Goal: Find specific page/section: Find specific page/section

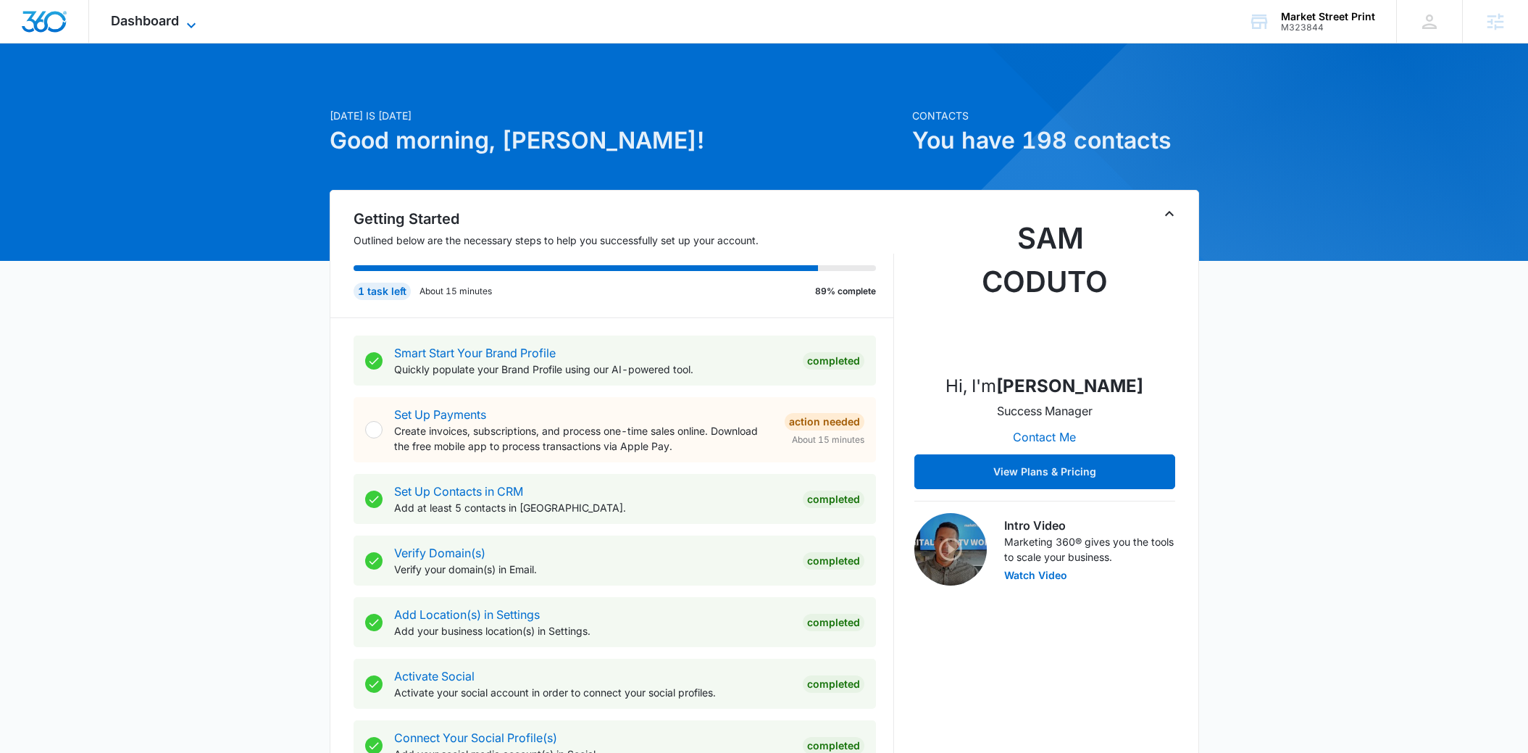
click at [188, 24] on icon at bounding box center [191, 25] width 17 height 17
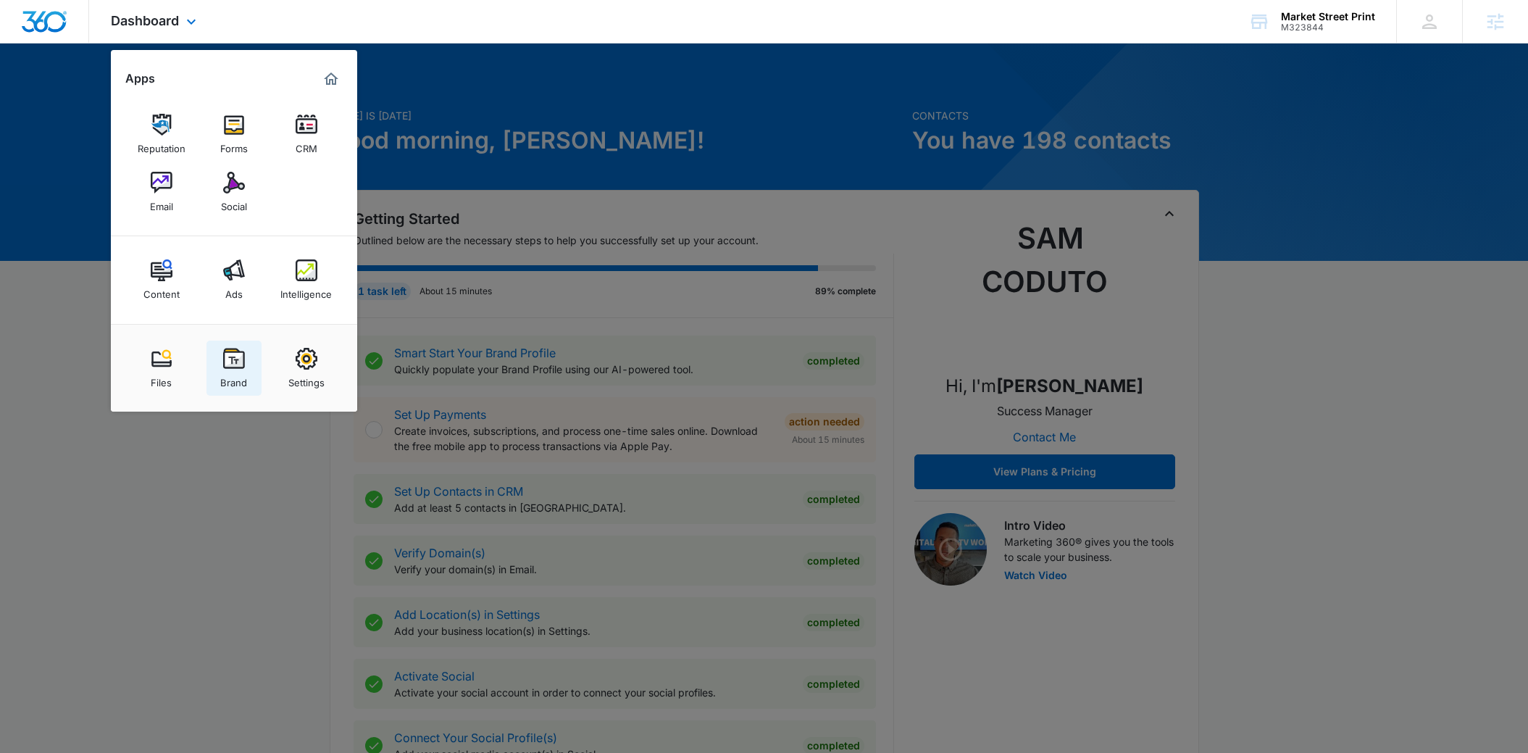
click at [234, 377] on div "Brand" at bounding box center [233, 378] width 27 height 19
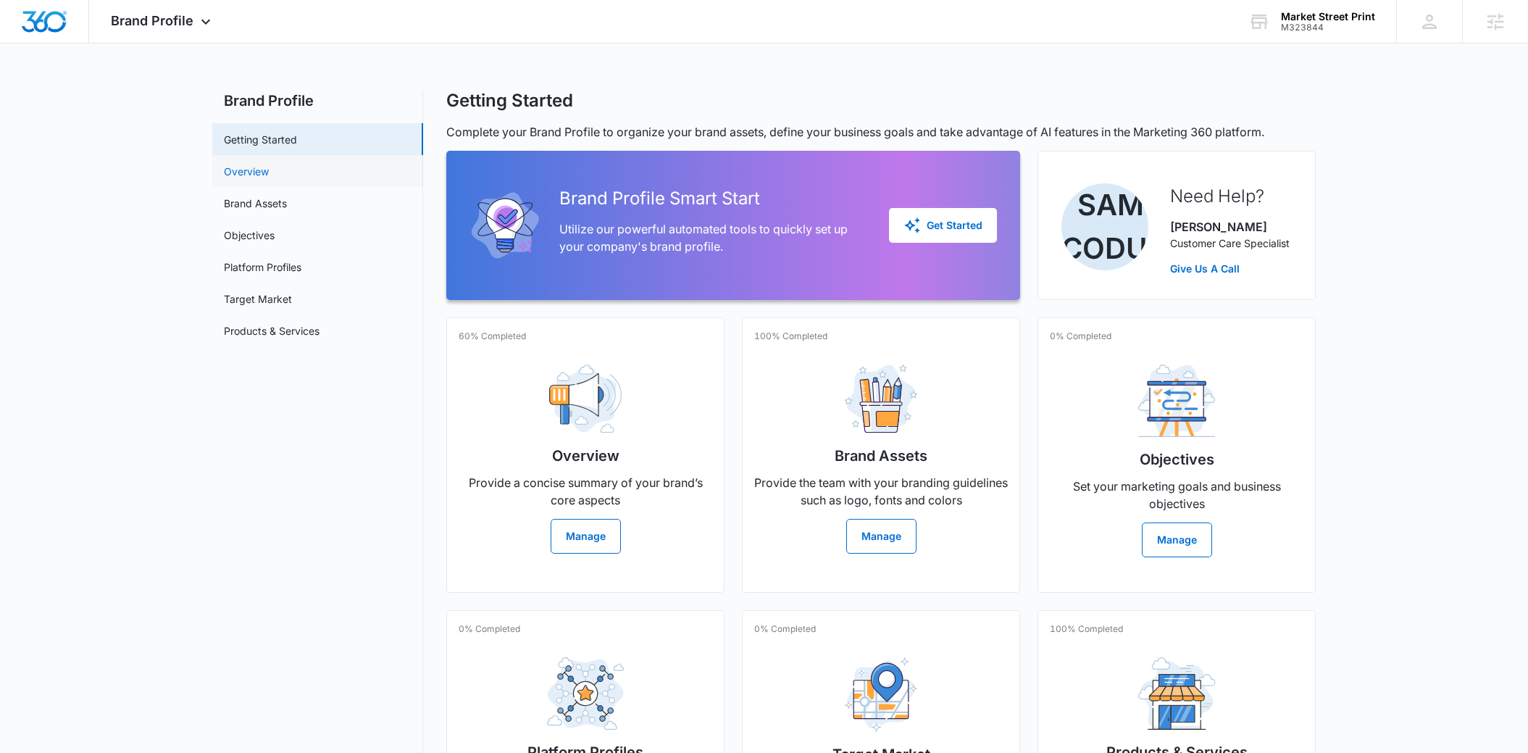
click at [269, 176] on link "Overview" at bounding box center [246, 171] width 45 height 15
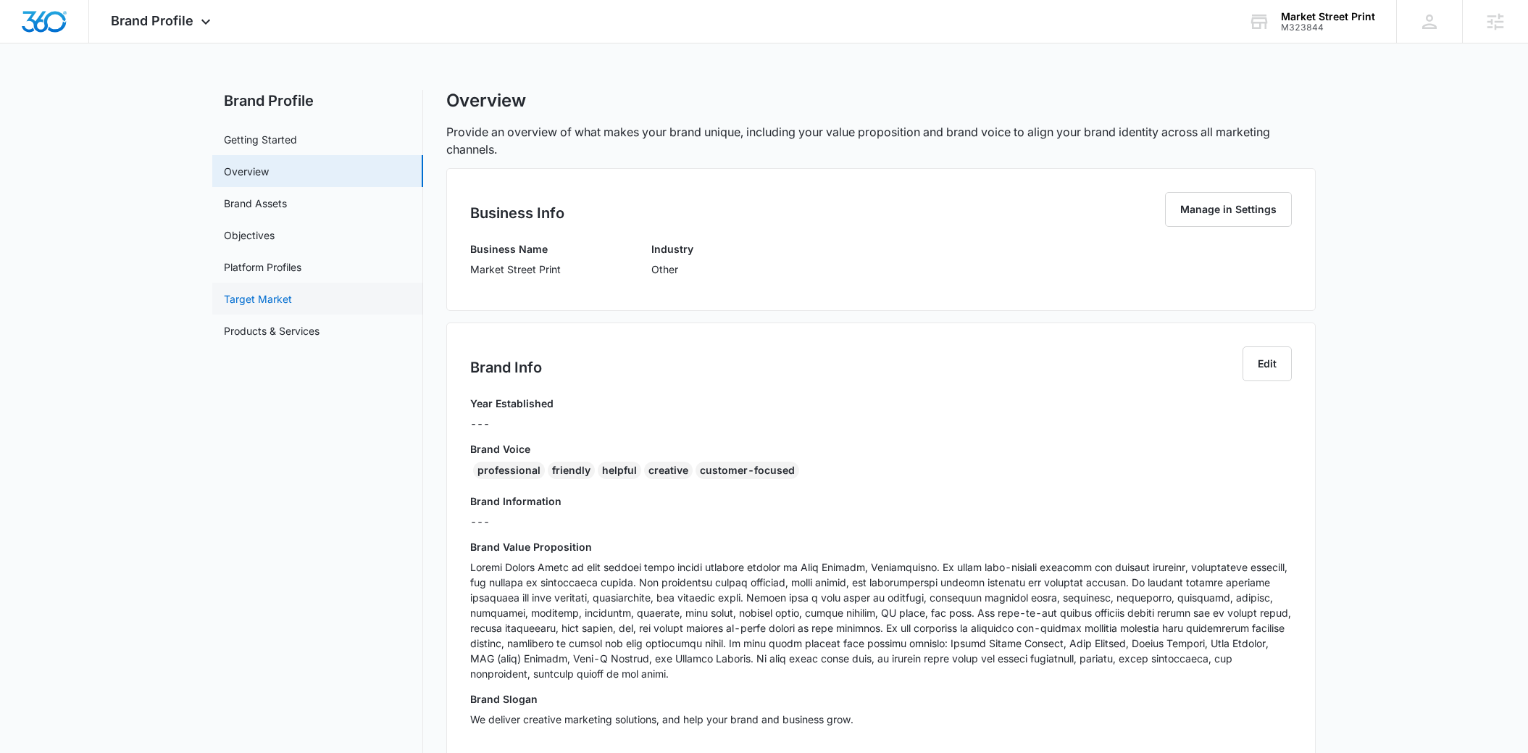
click at [292, 300] on link "Target Market" at bounding box center [258, 298] width 68 height 15
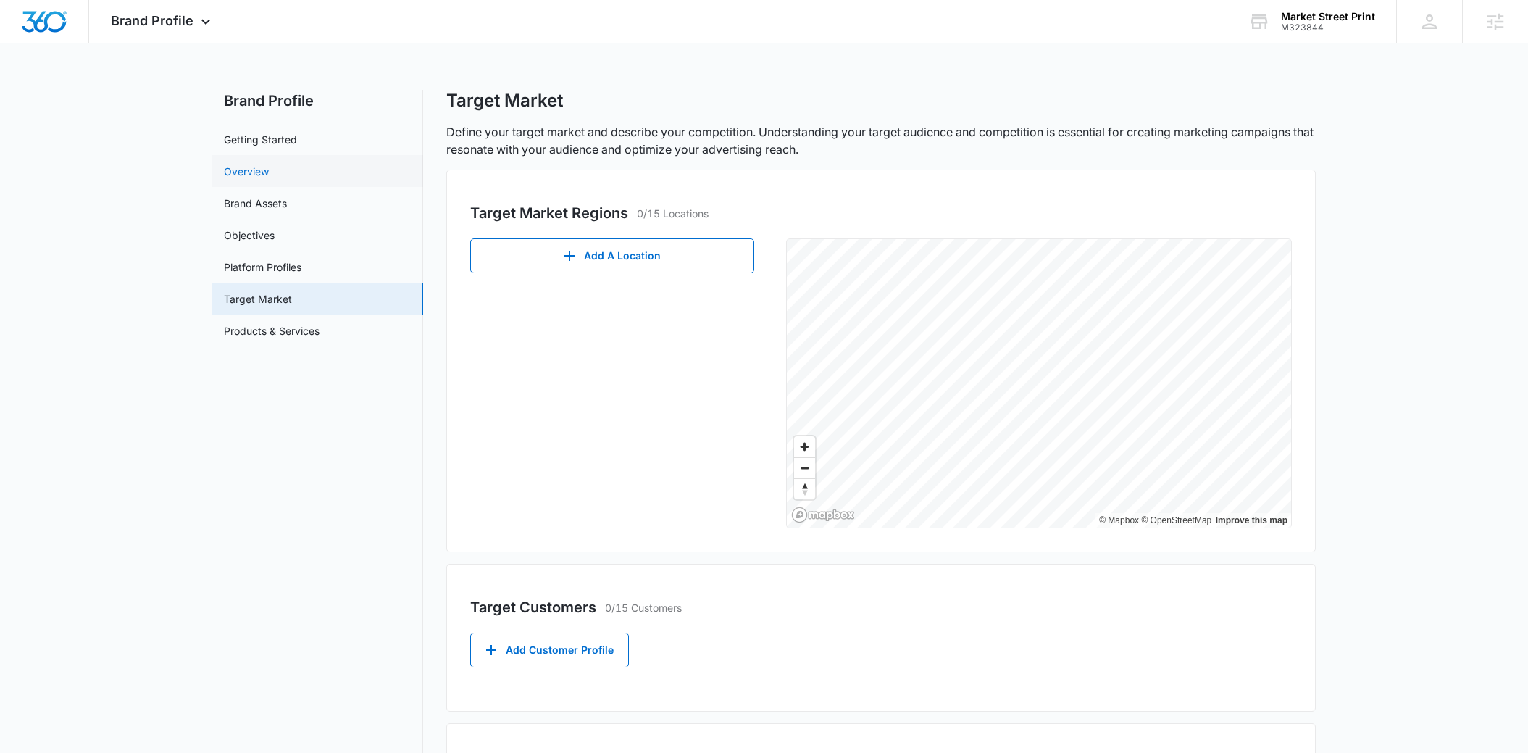
click at [269, 172] on link "Overview" at bounding box center [246, 171] width 45 height 15
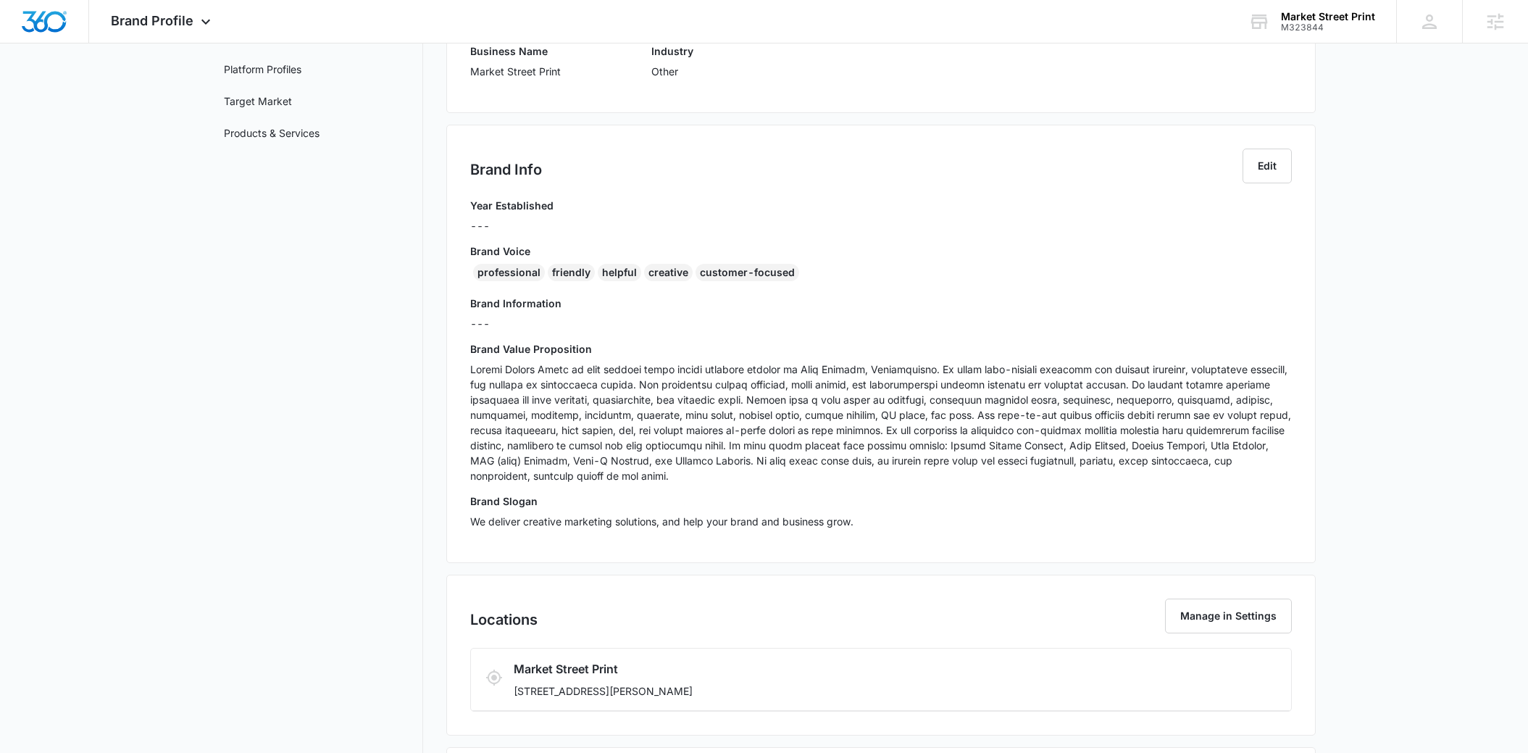
scroll to position [290, 0]
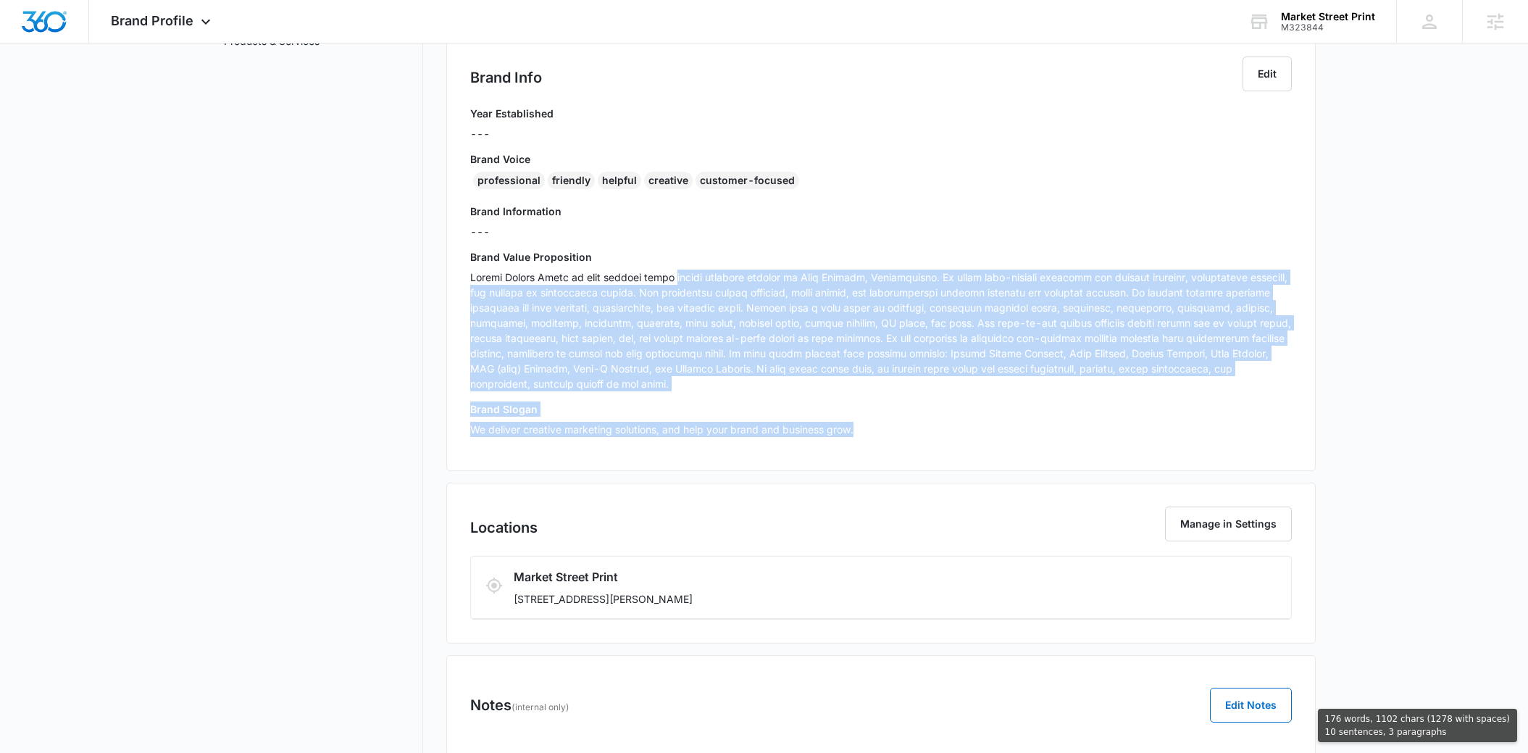
drag, startPoint x: 664, startPoint y: 272, endPoint x: 900, endPoint y: 422, distance: 279.8
click at [901, 424] on div "Year Established --- Brand Voice professional friendly helpful creative custome…" at bounding box center [881, 276] width 822 height 341
copy div "online printing company in [GEOGRAPHIC_DATA], [US_STATE]. We offer high-quality…"
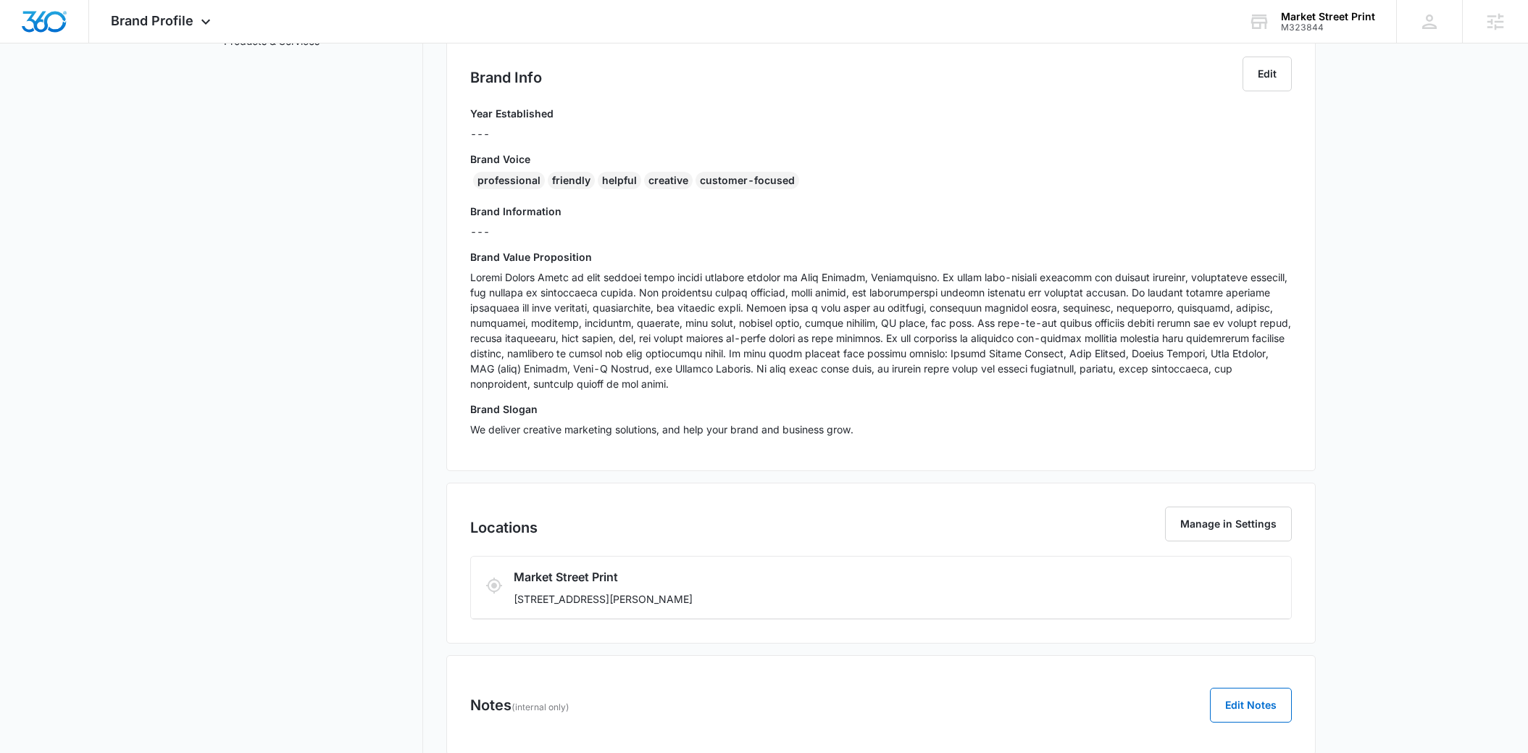
click at [495, 194] on div "Year Established --- Brand Voice professional friendly helpful creative custome…" at bounding box center [881, 276] width 822 height 341
click at [496, 181] on div "professional" at bounding box center [509, 180] width 72 height 17
copy div "professional"
